Goal: Use online tool/utility: Utilize a website feature to perform a specific function

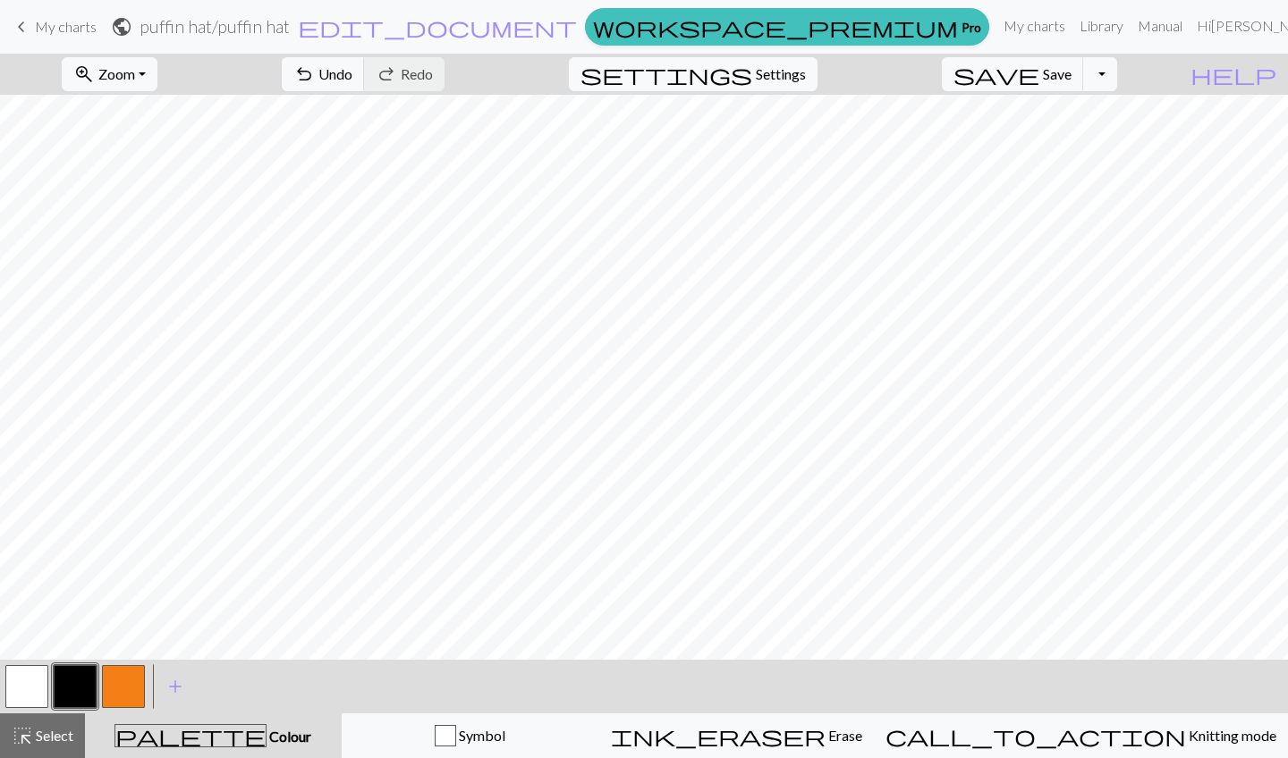
click at [1158, 718] on button "call_to_action Knitting mode Knitting mode" at bounding box center [1081, 736] width 414 height 45
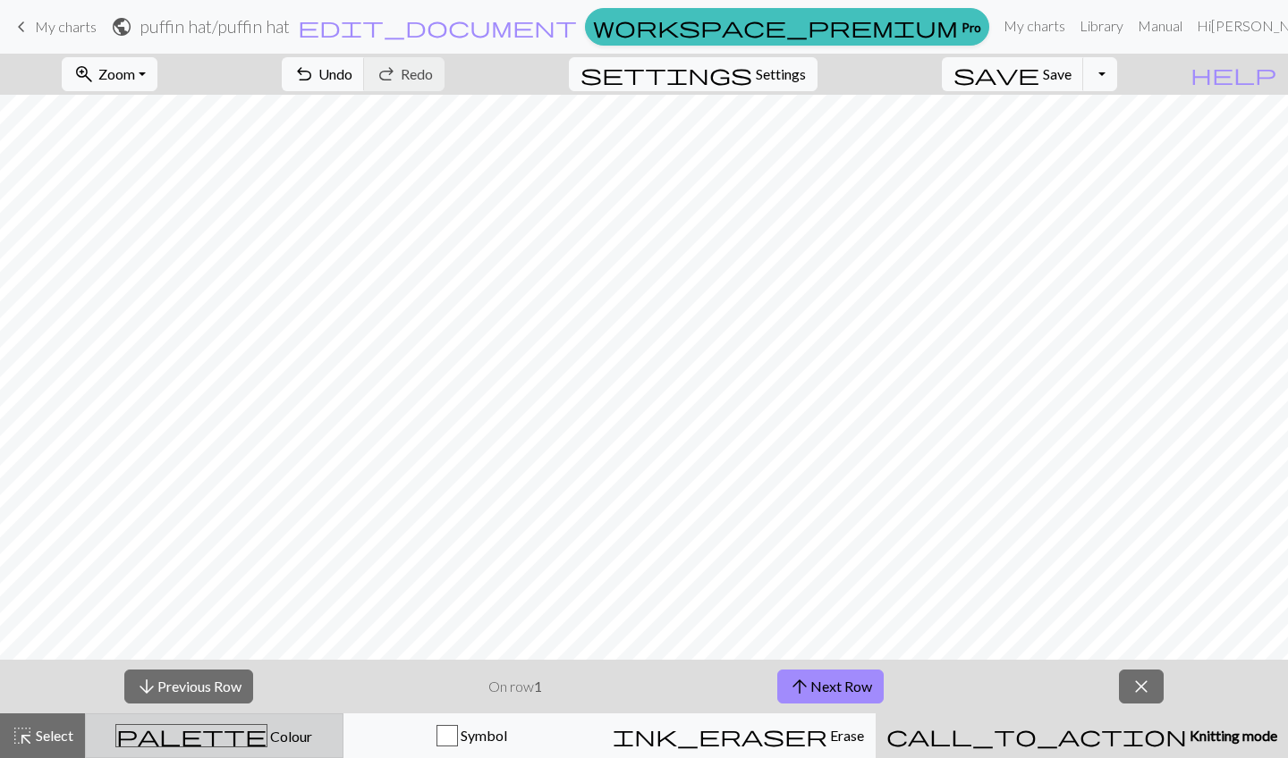
click at [167, 745] on div "palette Colour Colour" at bounding box center [214, 735] width 235 height 23
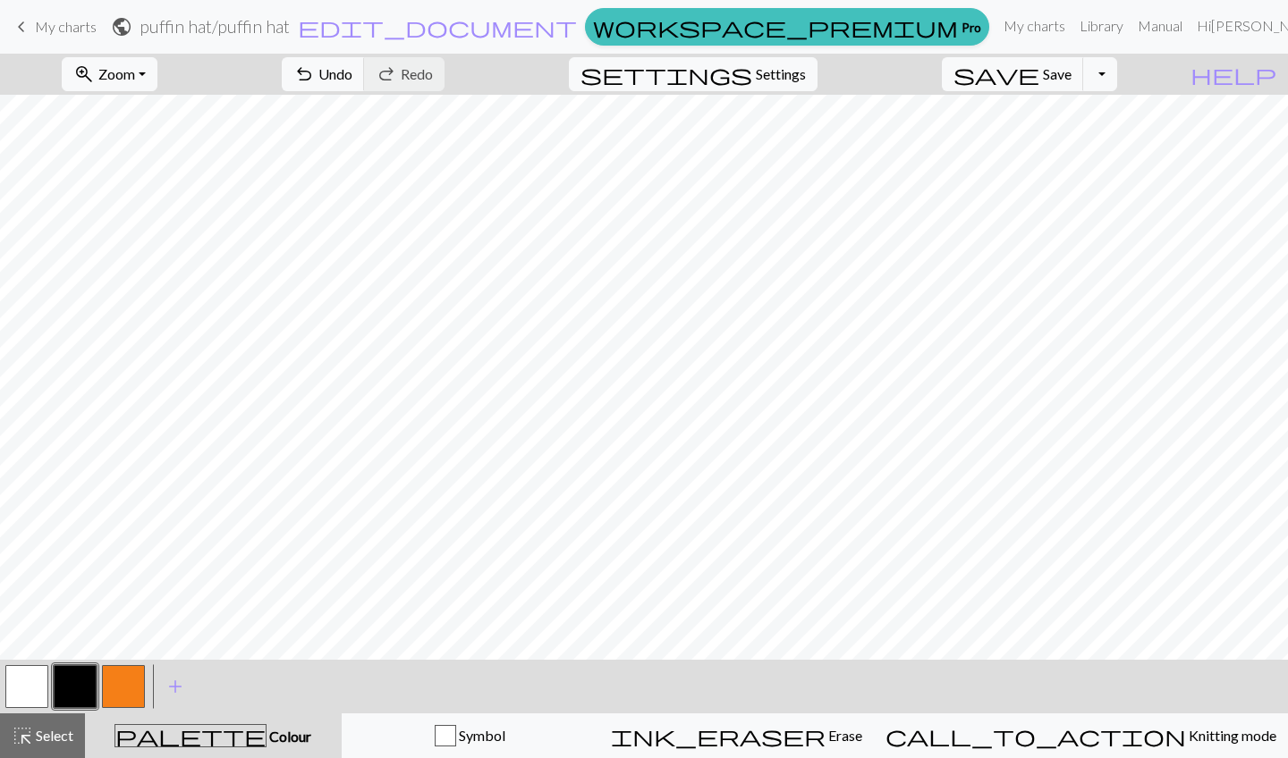
click at [26, 690] on button "button" at bounding box center [26, 686] width 43 height 43
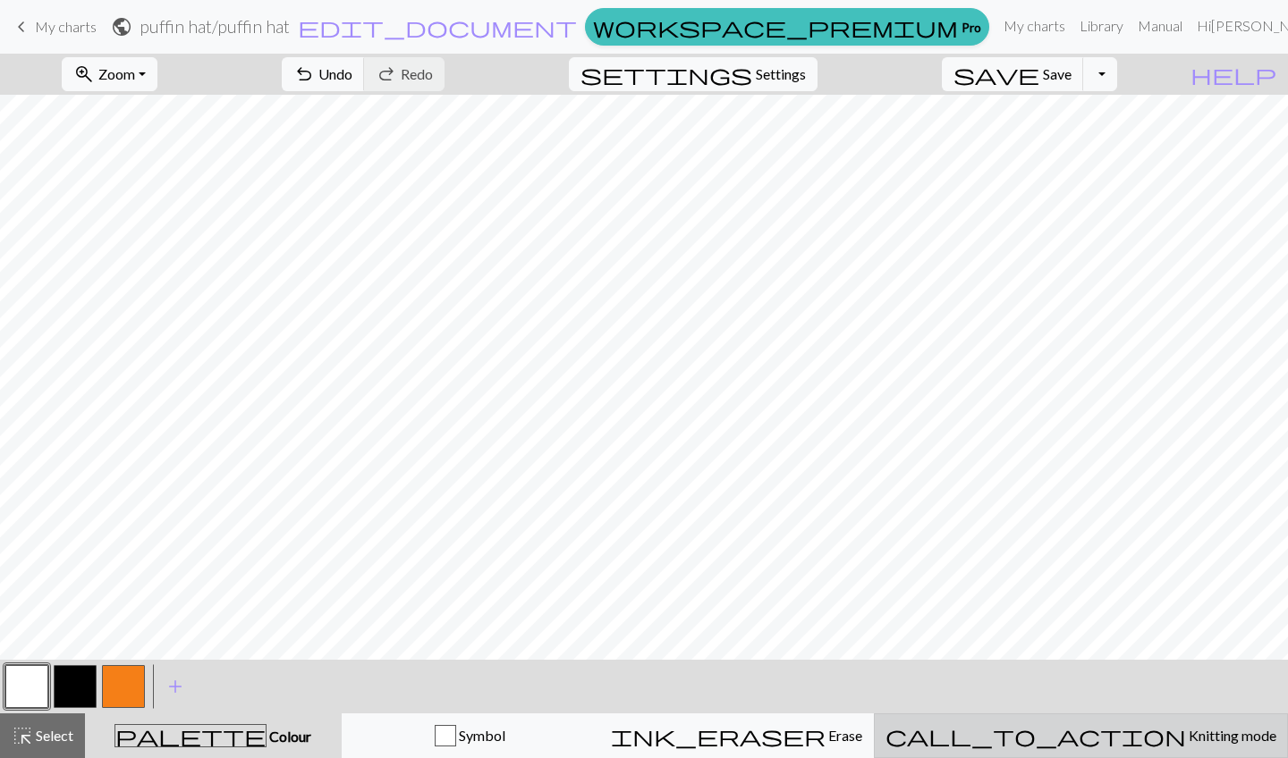
click at [1146, 718] on button "call_to_action Knitting mode Knitting mode" at bounding box center [1081, 736] width 414 height 45
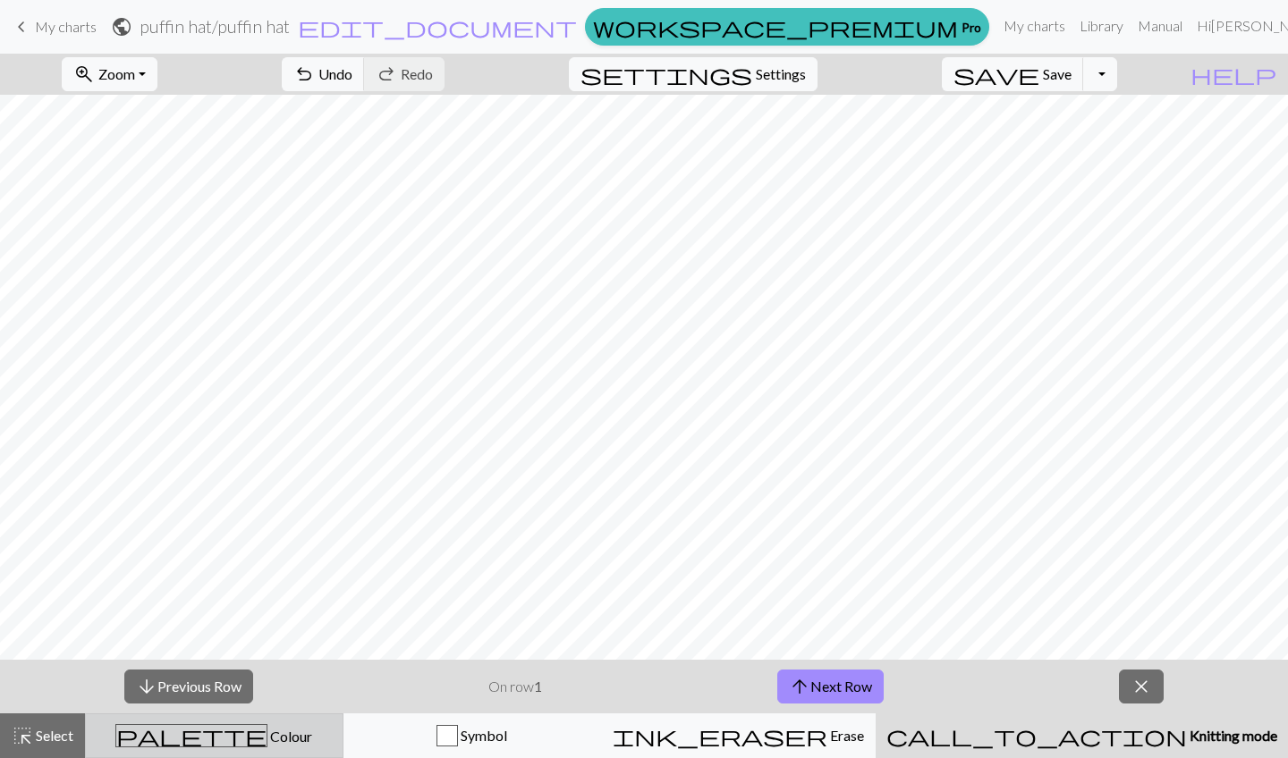
click at [267, 736] on span "Colour" at bounding box center [289, 736] width 45 height 17
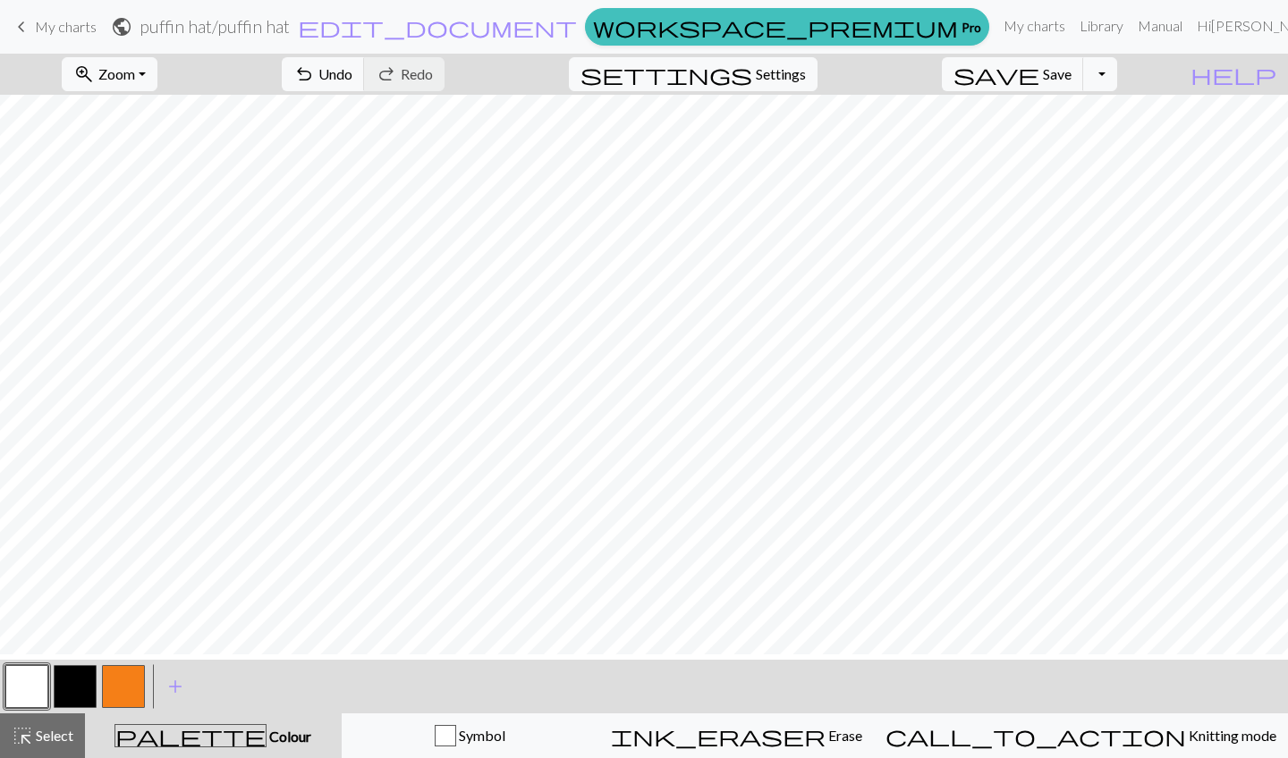
scroll to position [25, 498]
click at [1170, 116] on div "zoom_in Zoom Zoom Fit all Fit width Fit height 50% 100% 150% 200% undo Undo Und…" at bounding box center [644, 406] width 1288 height 705
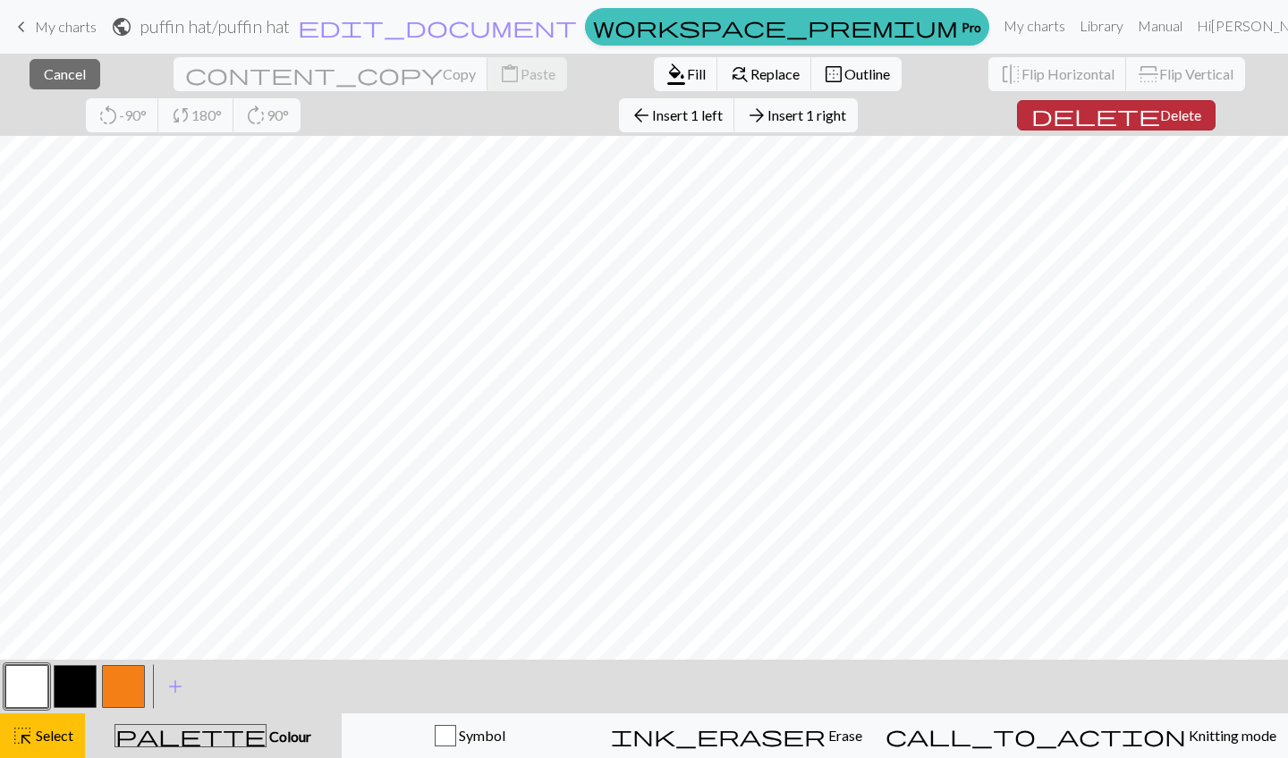
click at [1160, 116] on span "Delete" at bounding box center [1180, 114] width 41 height 17
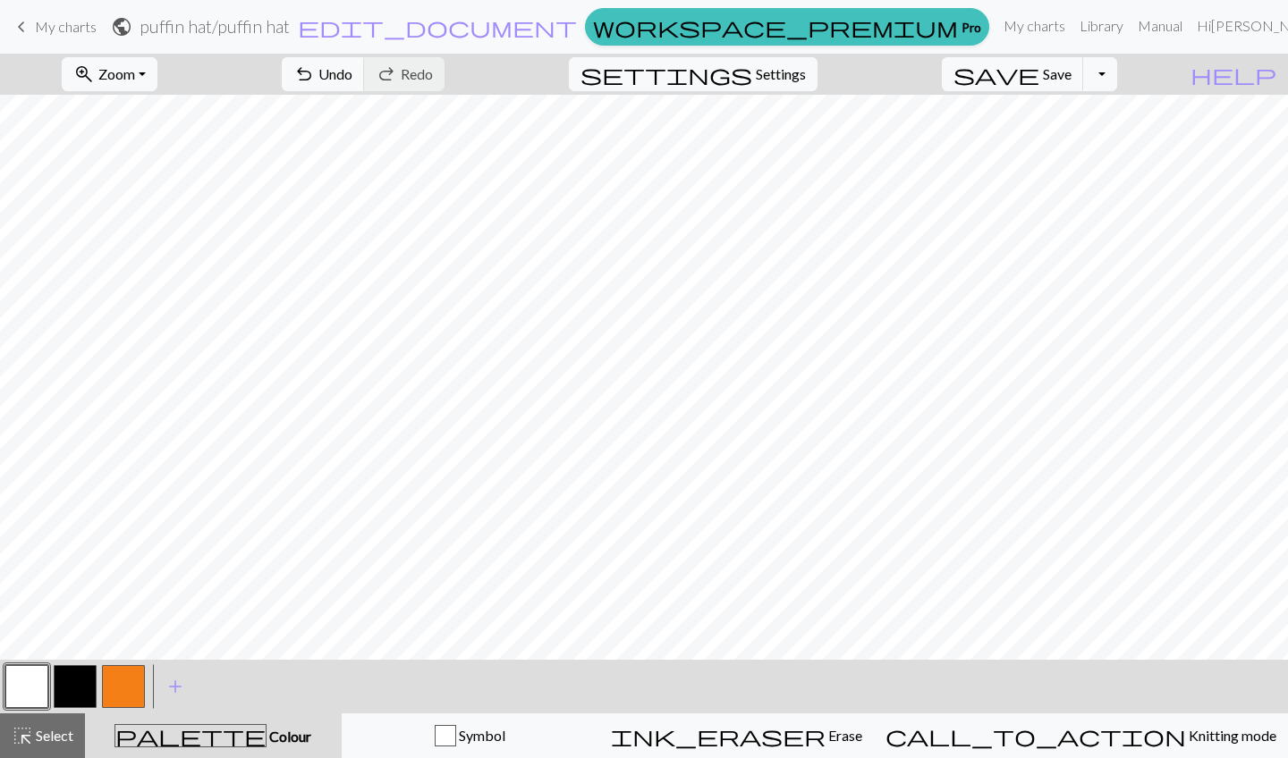
scroll to position [52, 474]
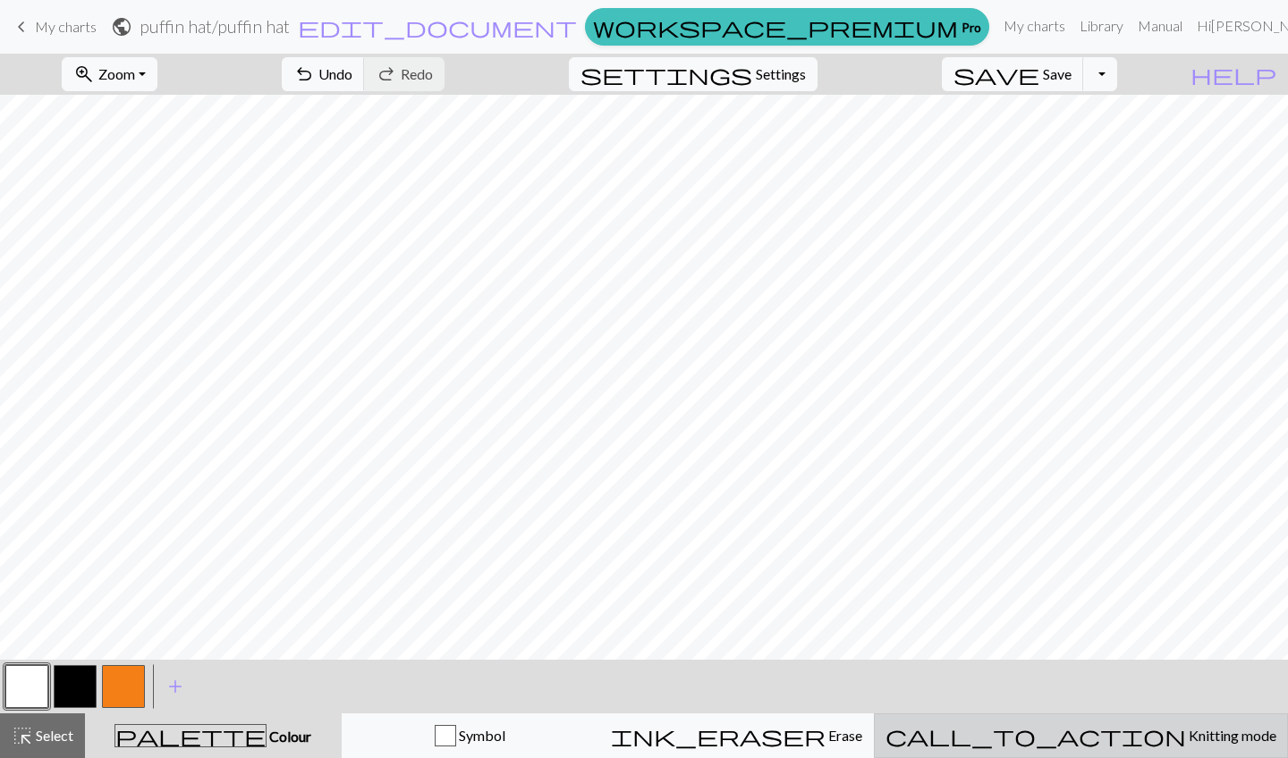
click at [1186, 731] on span "Knitting mode" at bounding box center [1231, 735] width 90 height 17
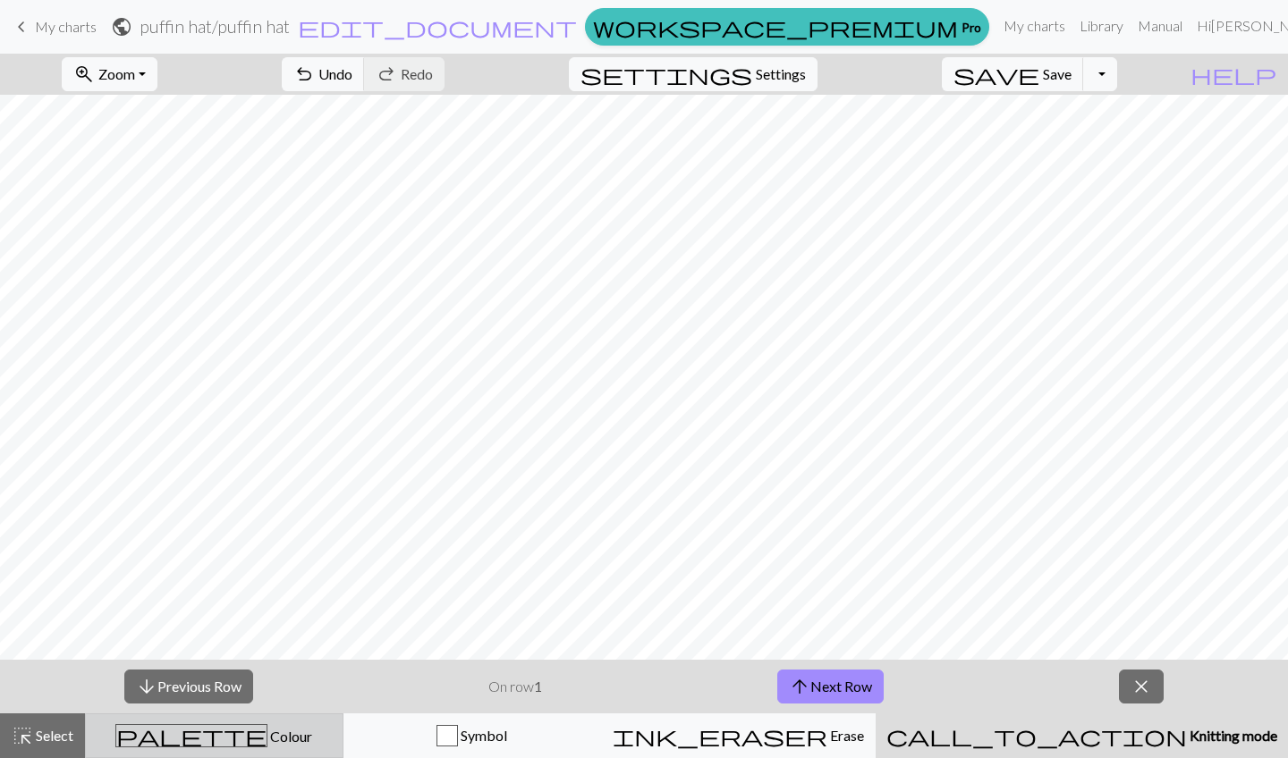
click at [267, 731] on span "Colour" at bounding box center [289, 736] width 45 height 17
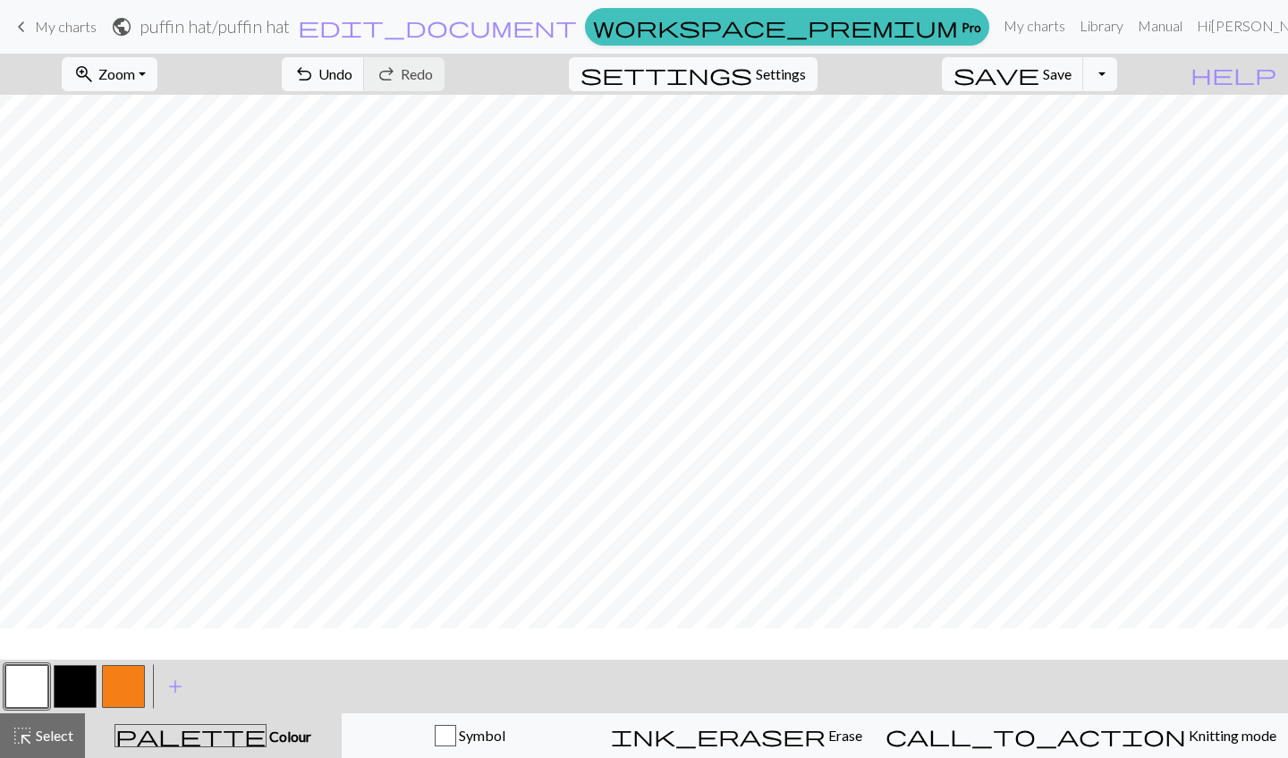
scroll to position [21, 0]
click at [72, 118] on div "zoom_in Zoom Zoom Fit all Fit width Fit height 50% 100% 150% 200% undo Undo Und…" at bounding box center [644, 406] width 1288 height 705
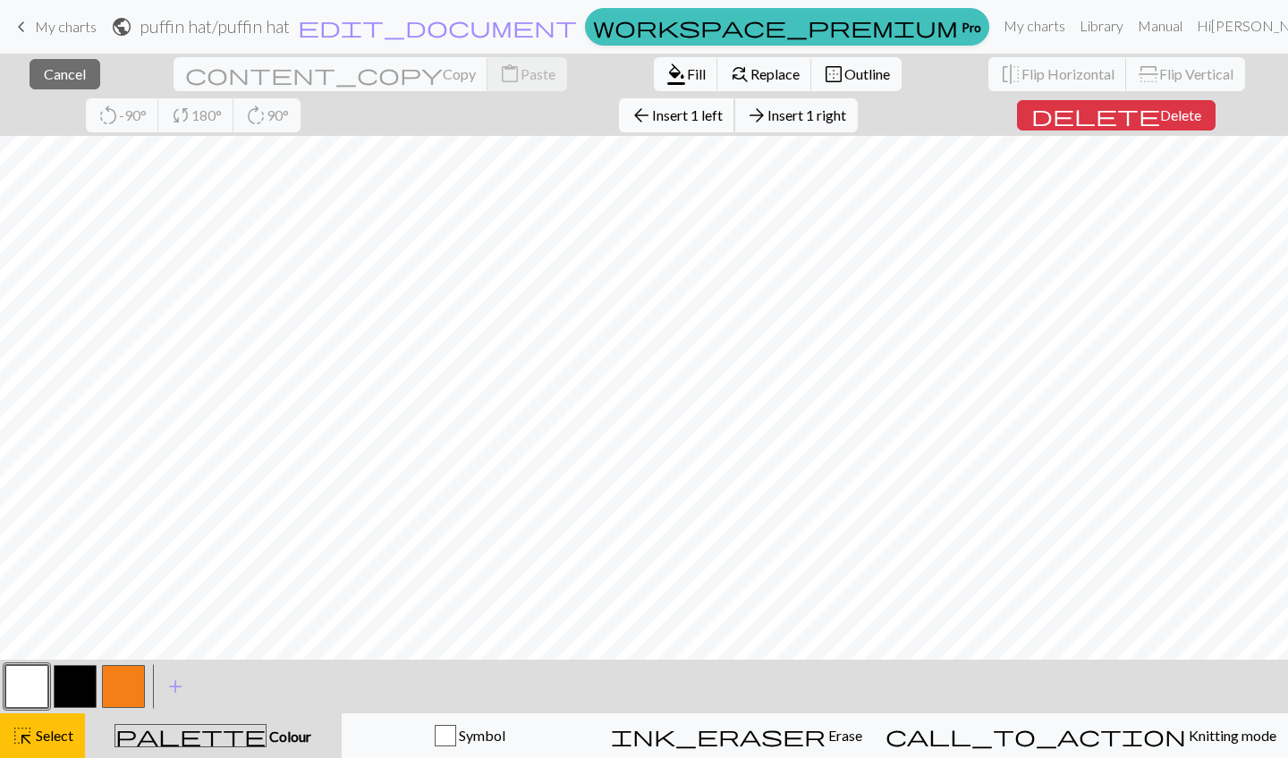
click at [652, 114] on span "Insert 1 left" at bounding box center [687, 114] width 71 height 17
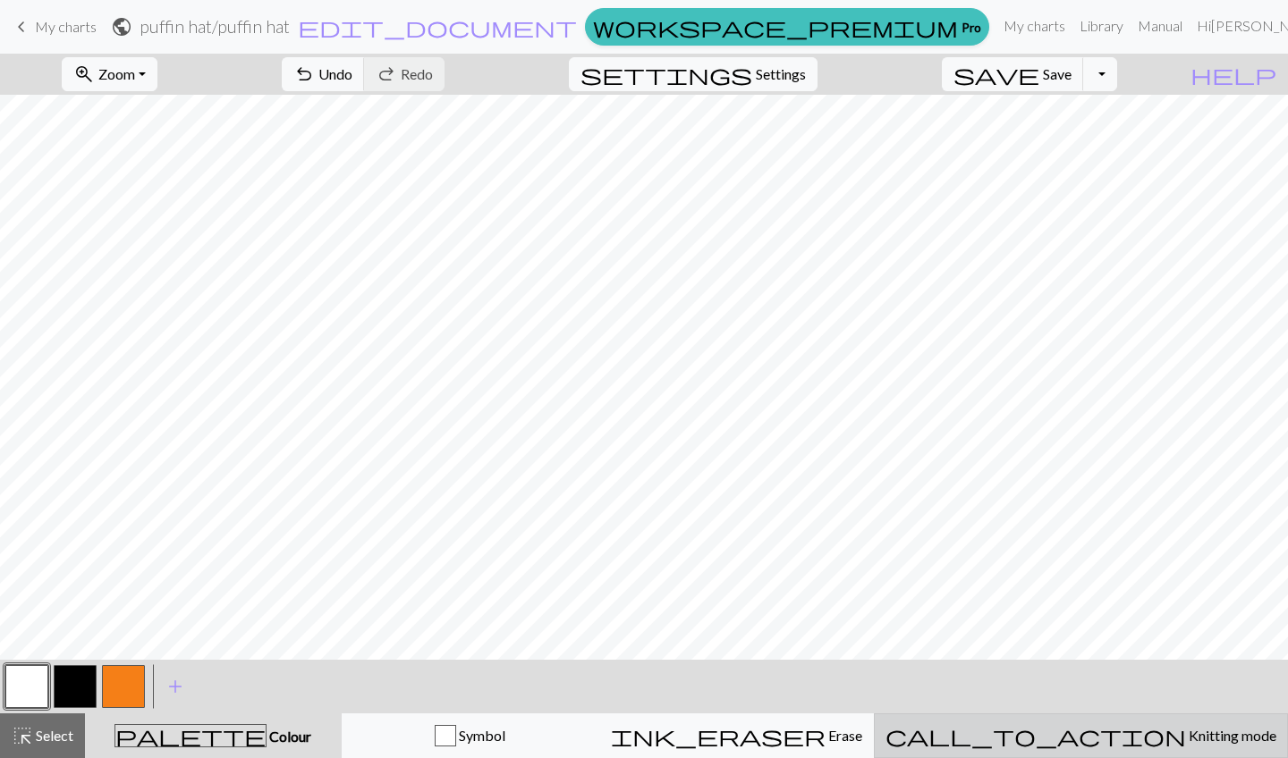
click at [1075, 728] on div "call_to_action Knitting mode Knitting mode" at bounding box center [1080, 735] width 391 height 21
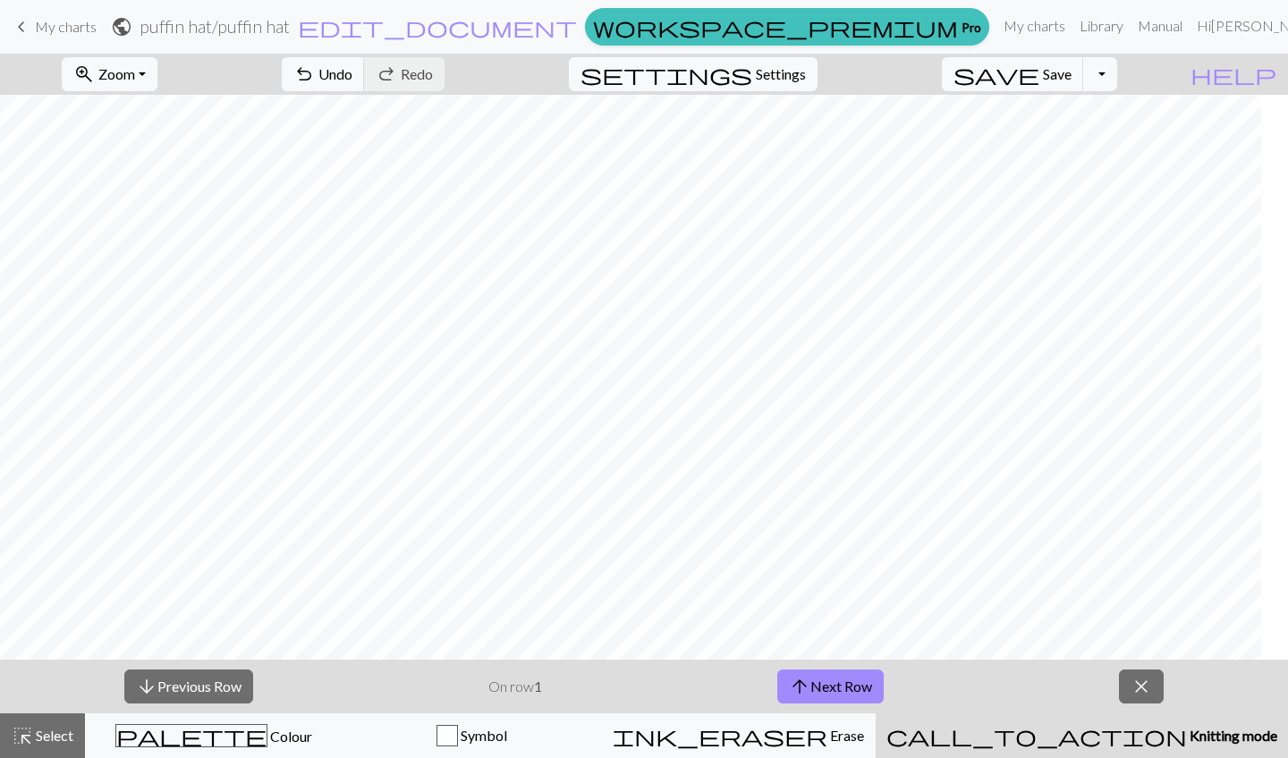
scroll to position [52, 0]
click at [866, 693] on button "arrow_upward Next Row" at bounding box center [830, 687] width 106 height 34
click at [851, 697] on button "arrow_upward Next Row" at bounding box center [830, 687] width 106 height 34
click at [832, 697] on button "arrow_upward Next Row" at bounding box center [830, 687] width 106 height 34
click at [850, 691] on button "arrow_upward Next Row" at bounding box center [830, 687] width 106 height 34
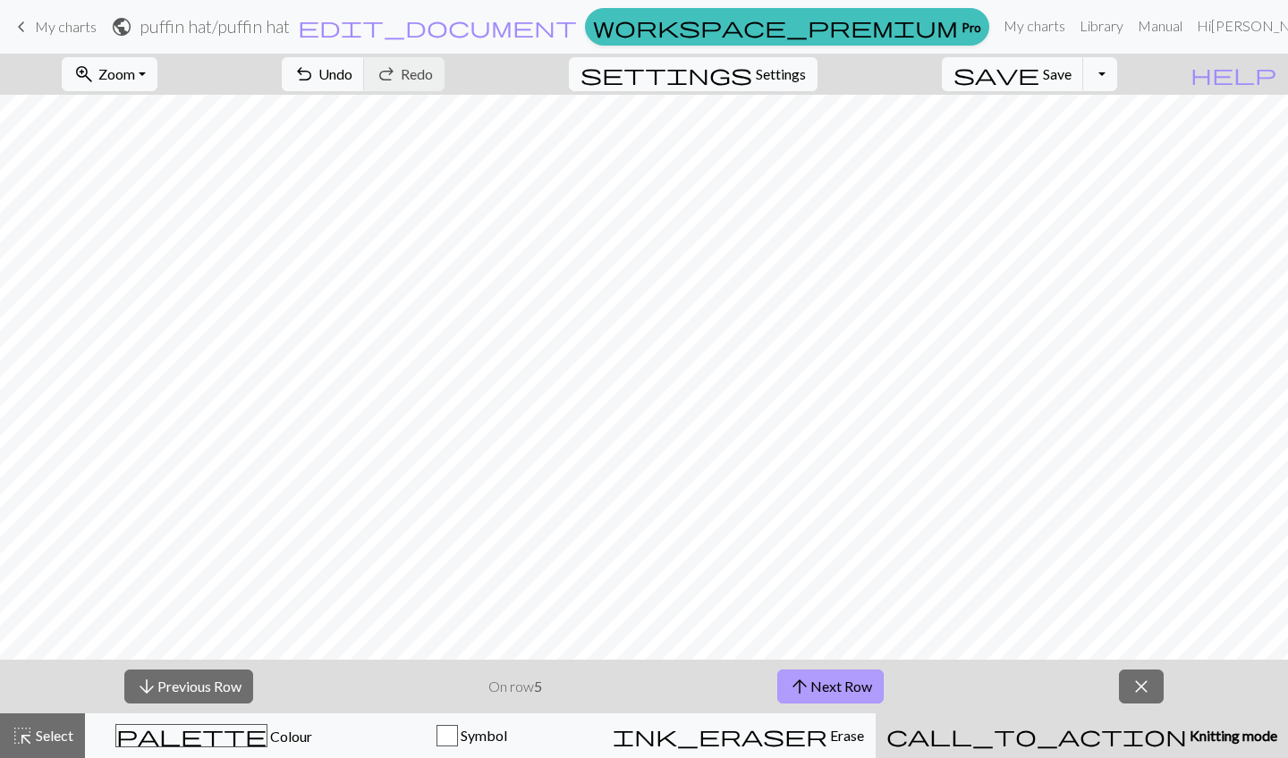
click at [838, 693] on button "arrow_upward Next Row" at bounding box center [830, 687] width 106 height 34
click at [847, 694] on button "arrow_upward Next Row" at bounding box center [830, 687] width 106 height 34
click at [839, 689] on button "arrow_upward Next Row" at bounding box center [830, 687] width 106 height 34
click at [825, 686] on button "arrow_upward Next Row" at bounding box center [830, 687] width 106 height 34
click at [836, 687] on button "arrow_upward Next Row" at bounding box center [830, 687] width 106 height 34
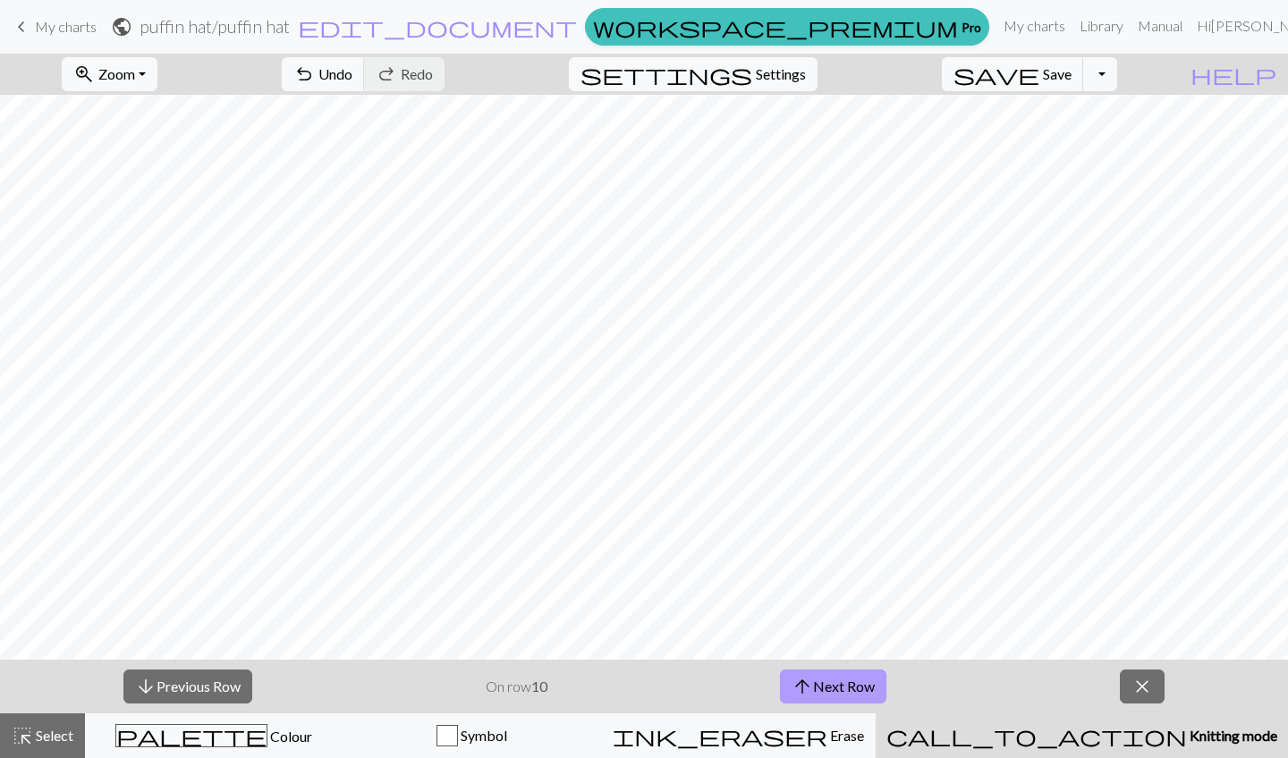
click at [868, 682] on button "arrow_upward Next Row" at bounding box center [833, 687] width 106 height 34
click at [816, 678] on button "arrow_upward Next Row" at bounding box center [833, 687] width 106 height 34
click at [853, 685] on button "arrow_upward Next Row" at bounding box center [833, 687] width 106 height 34
click at [847, 682] on button "arrow_upward Next Row" at bounding box center [833, 687] width 106 height 34
click at [854, 688] on button "arrow_upward Next Row" at bounding box center [833, 687] width 106 height 34
